Goal: Transaction & Acquisition: Purchase product/service

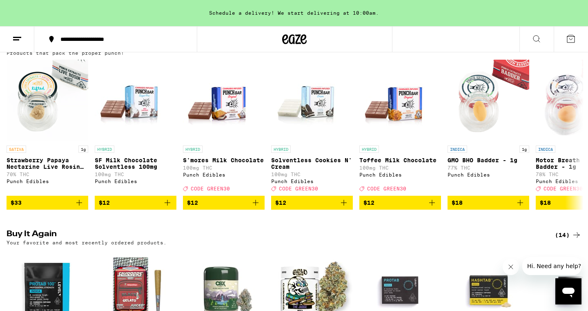
scroll to position [467, 0]
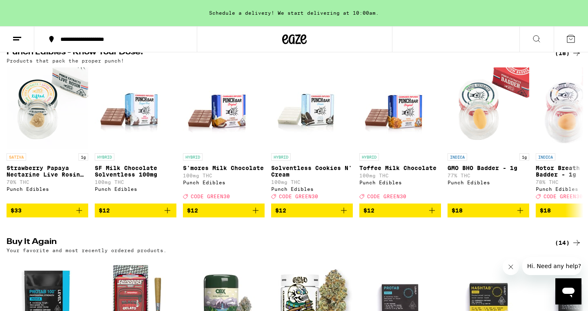
click at [537, 35] on icon at bounding box center [536, 38] width 7 height 7
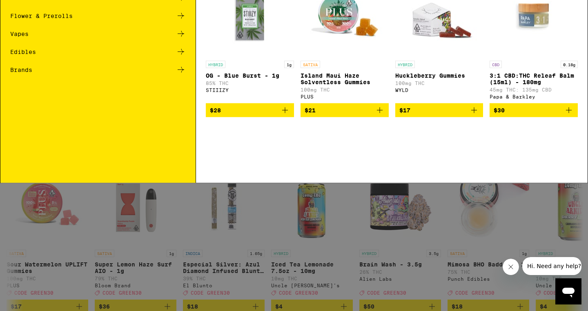
scroll to position [0, 0]
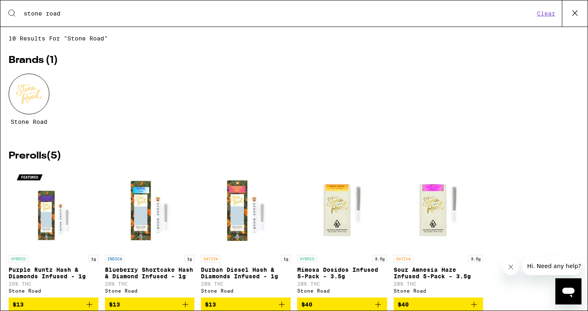
type input "stone road"
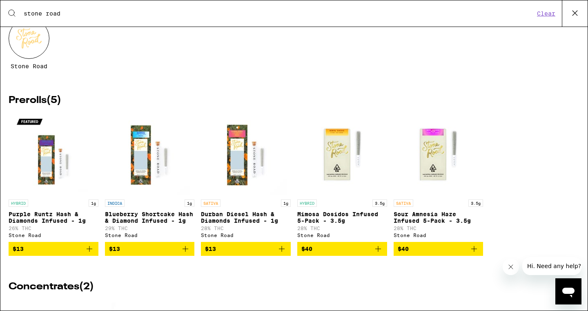
scroll to position [49, 0]
